Goal: Find specific page/section

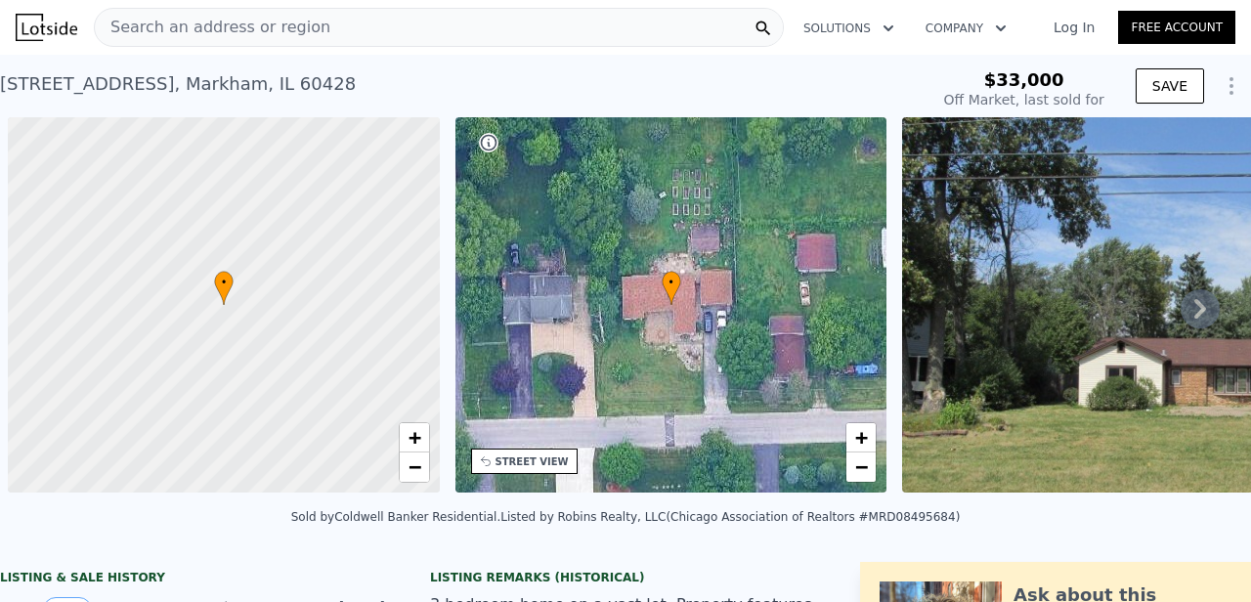
scroll to position [0, 8]
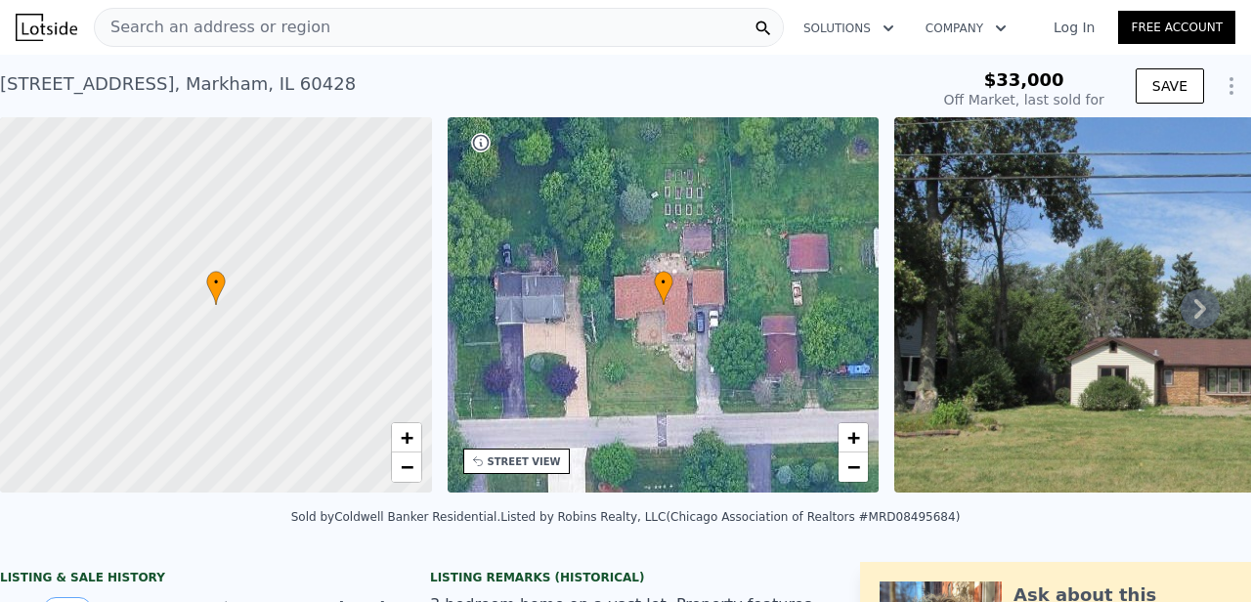
click at [1068, 33] on link "Log In" at bounding box center [1074, 28] width 88 height 20
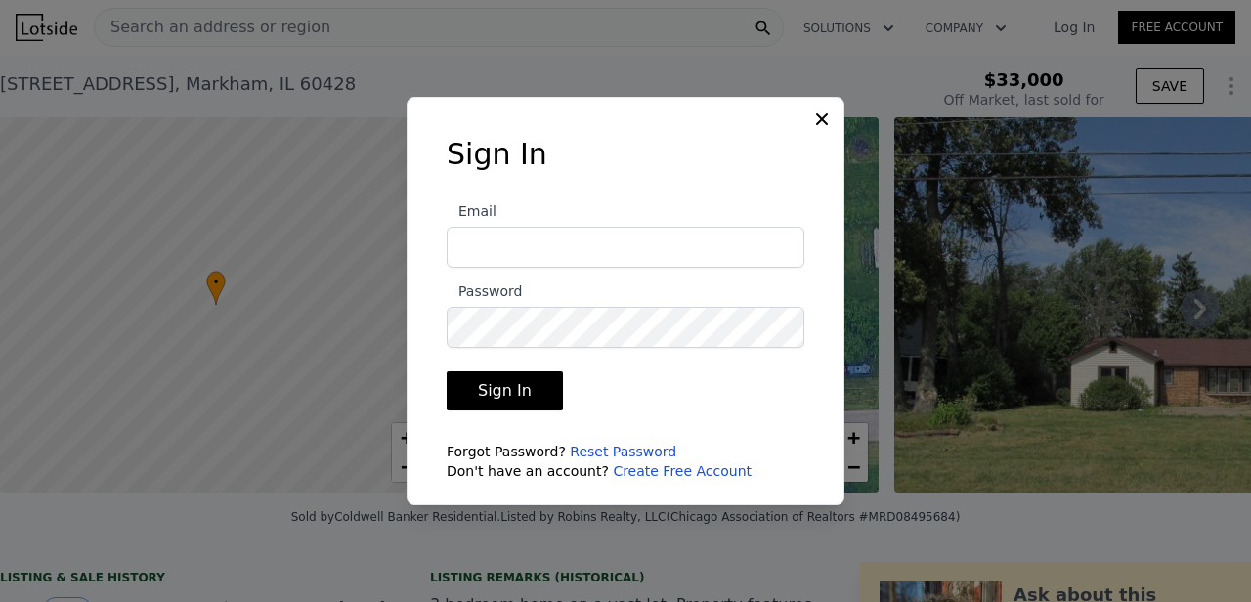
click at [636, 257] on input "Email" at bounding box center [626, 247] width 358 height 41
click at [495, 405] on button "Sign In" at bounding box center [505, 390] width 116 height 39
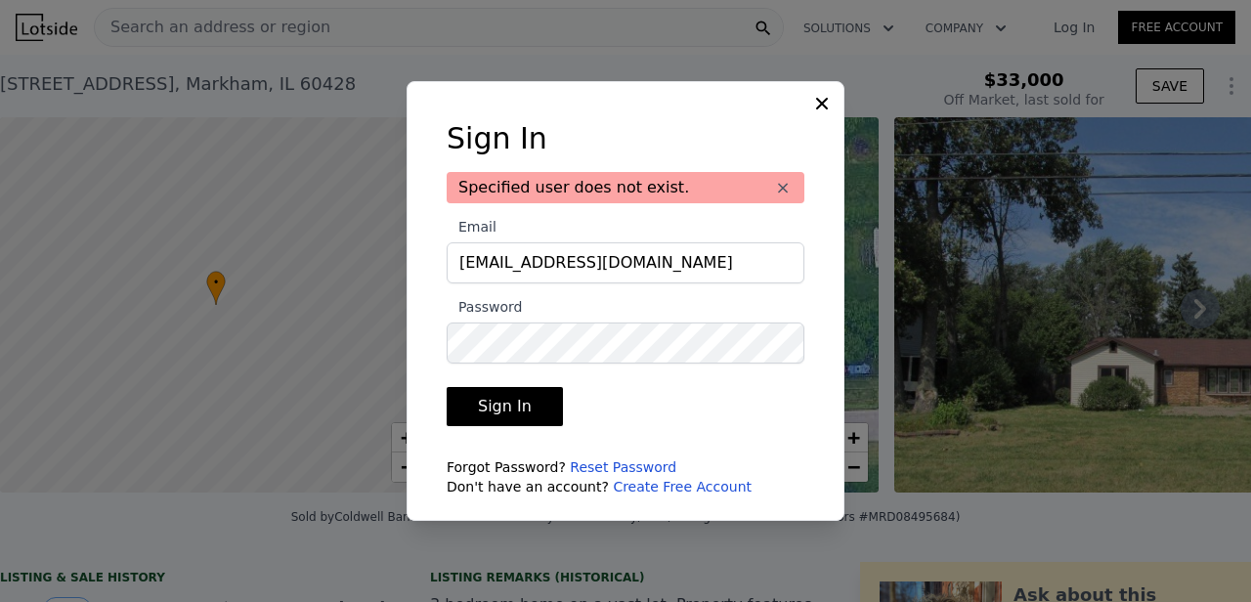
click at [499, 402] on button "Sign In" at bounding box center [505, 406] width 116 height 39
click at [624, 268] on input "[EMAIL_ADDRESS][DOMAIN_NAME]" at bounding box center [626, 262] width 358 height 41
click at [530, 263] on input "[EMAIL_ADDRESS][DOMAIN_NAME]" at bounding box center [626, 262] width 358 height 41
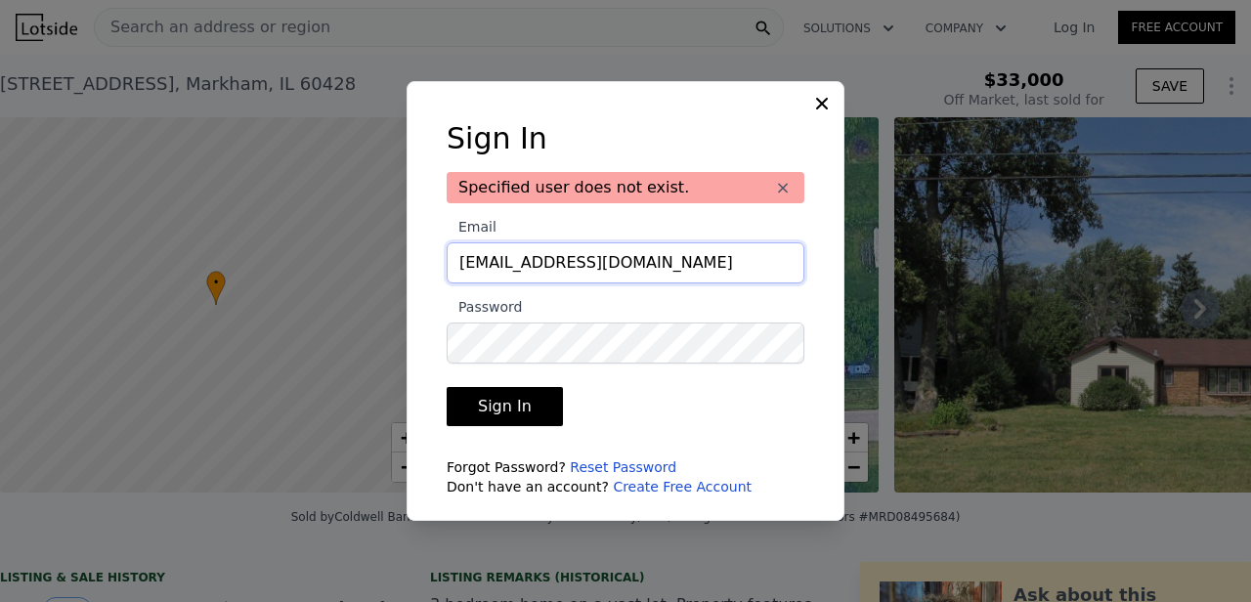
drag, startPoint x: 532, startPoint y: 265, endPoint x: 0, endPoint y: 186, distance: 537.6
click at [501, 407] on button "Sign In" at bounding box center [505, 406] width 116 height 39
click at [511, 411] on button "Sign In" at bounding box center [505, 406] width 116 height 39
drag, startPoint x: 572, startPoint y: 266, endPoint x: 374, endPoint y: 271, distance: 197.5
type input "[EMAIL_ADDRESS][DOMAIN_NAME]"
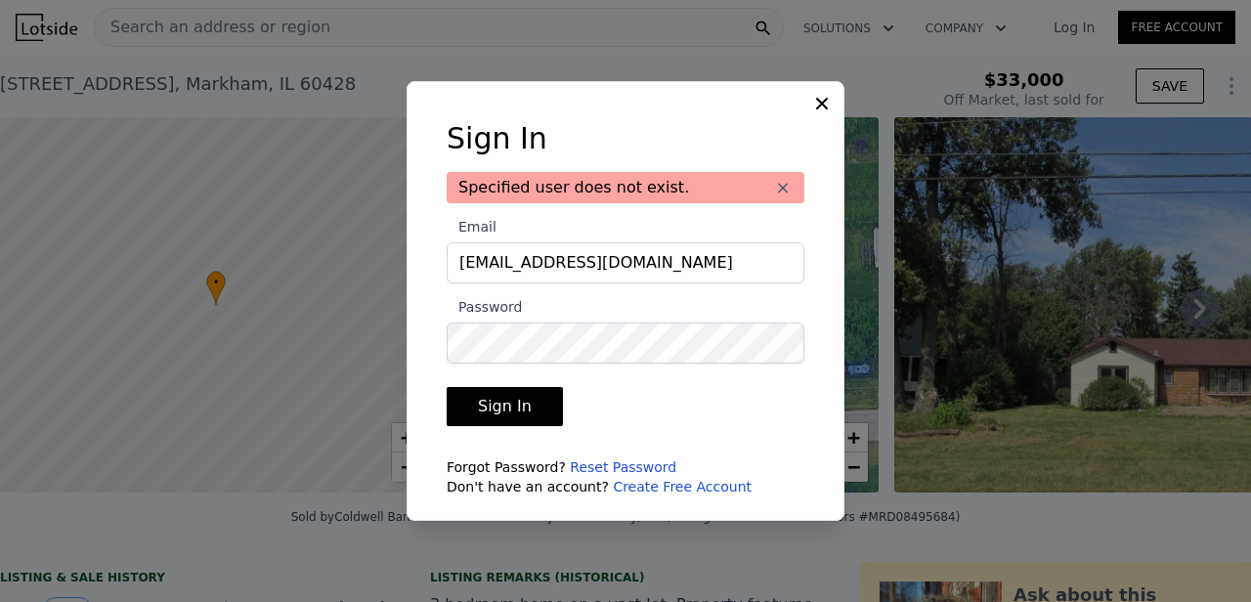
click at [521, 408] on button "Sign In" at bounding box center [505, 406] width 116 height 39
click at [614, 461] on link "Reset Password" at bounding box center [623, 467] width 107 height 16
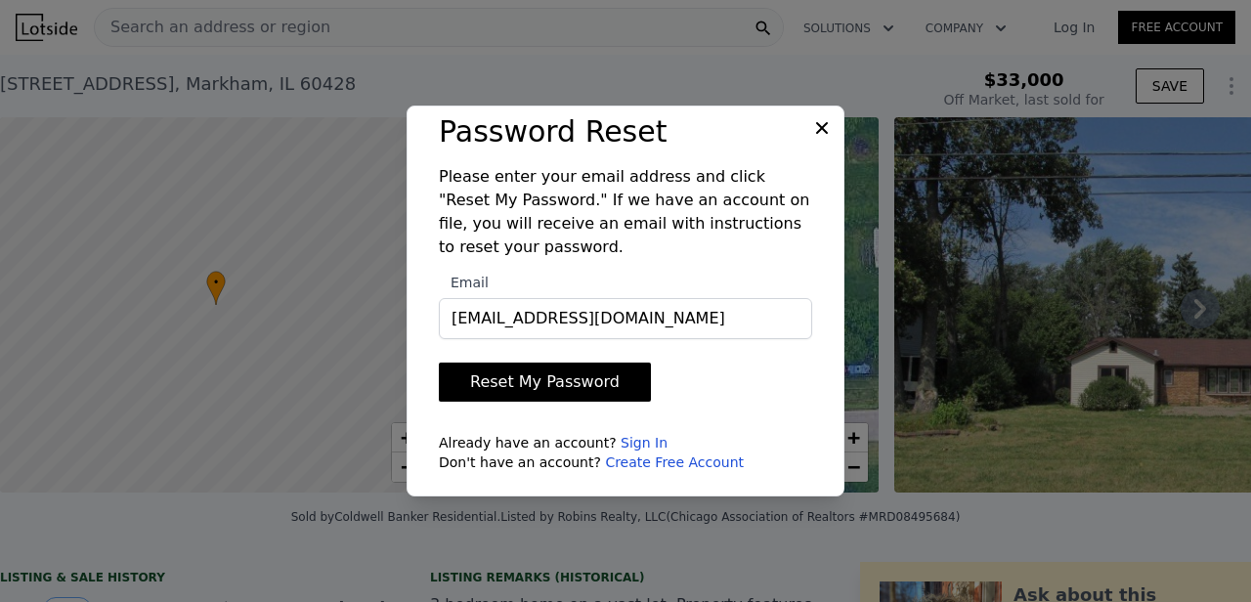
type input "[EMAIL_ADDRESS][DOMAIN_NAME]"
click at [522, 387] on button "Reset My Password" at bounding box center [545, 382] width 212 height 39
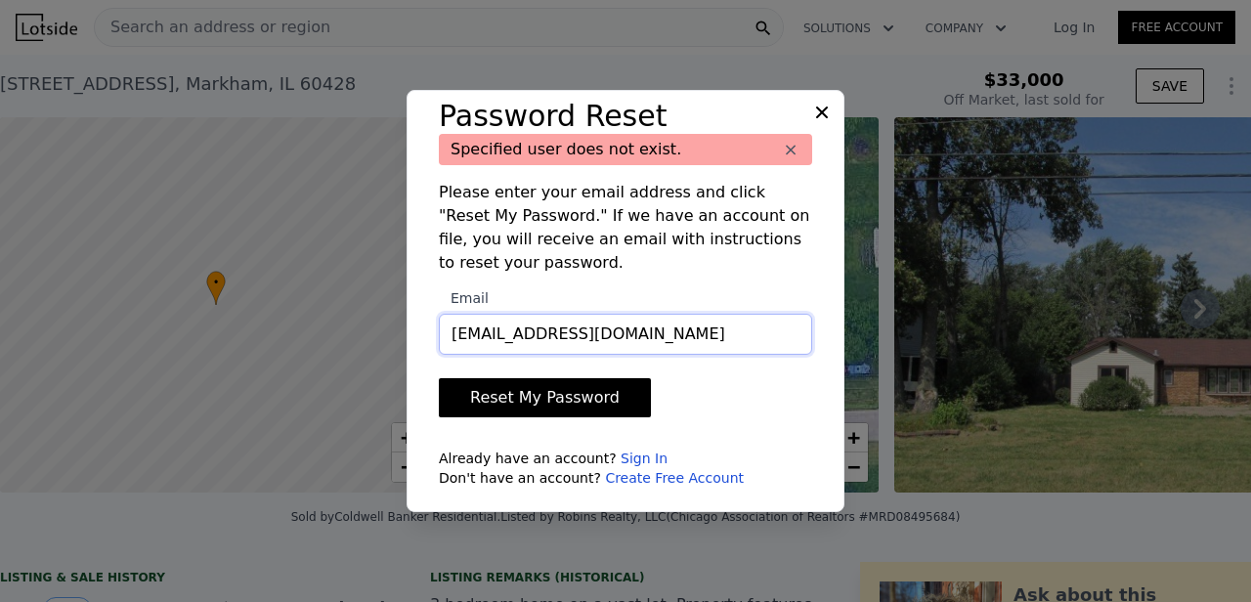
click at [540, 345] on input "[EMAIL_ADDRESS][DOMAIN_NAME]" at bounding box center [625, 334] width 373 height 41
drag, startPoint x: 523, startPoint y: 334, endPoint x: 424, endPoint y: 328, distance: 98.9
click at [621, 454] on link "Sign In" at bounding box center [644, 459] width 47 height 16
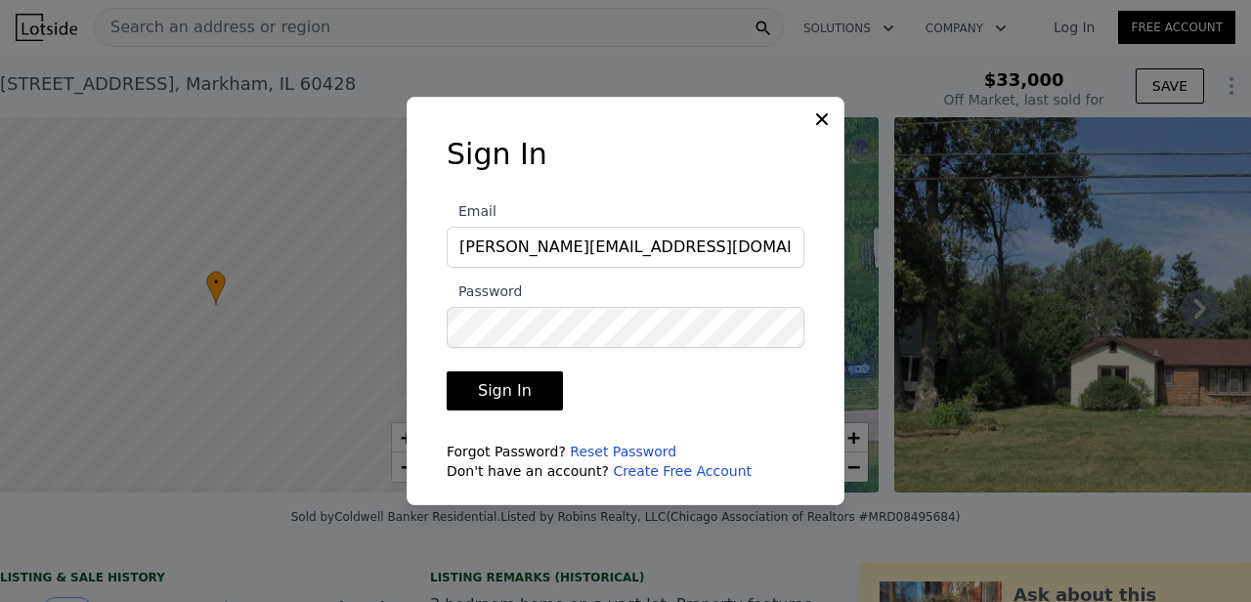
type input "[PERSON_NAME][EMAIL_ADDRESS][DOMAIN_NAME]"
click at [515, 393] on button "Sign In" at bounding box center [505, 390] width 116 height 39
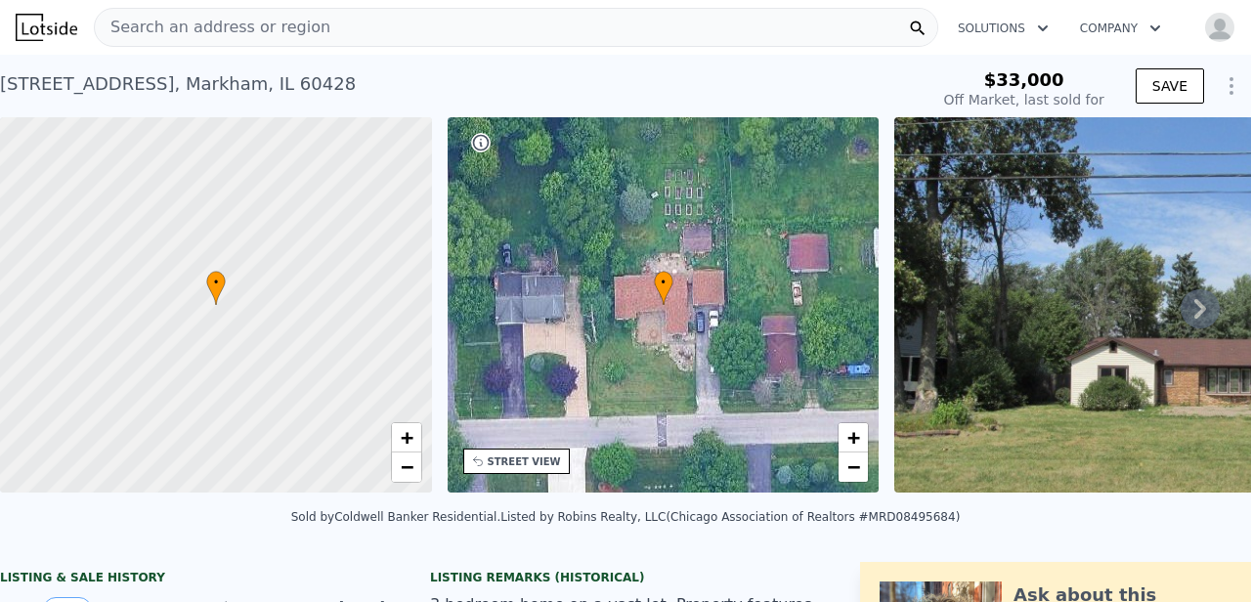
click at [332, 33] on div "Search an address or region" at bounding box center [516, 27] width 844 height 39
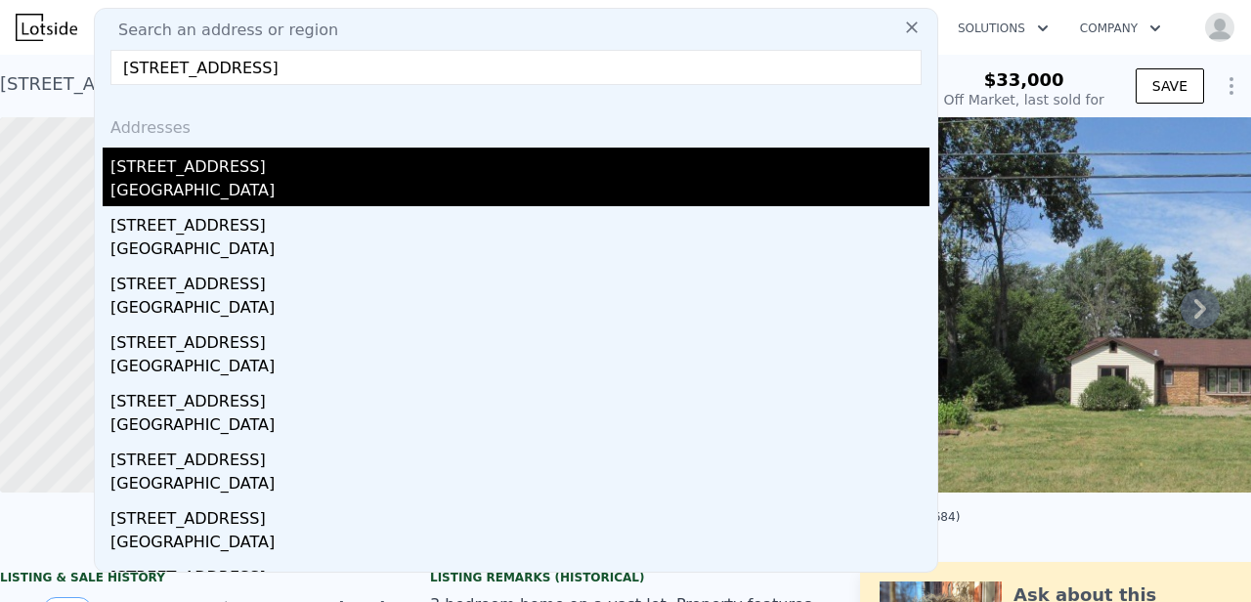
type input "[STREET_ADDRESS]"
click at [212, 188] on div "[GEOGRAPHIC_DATA]" at bounding box center [519, 192] width 819 height 27
